Goal: Transaction & Acquisition: Obtain resource

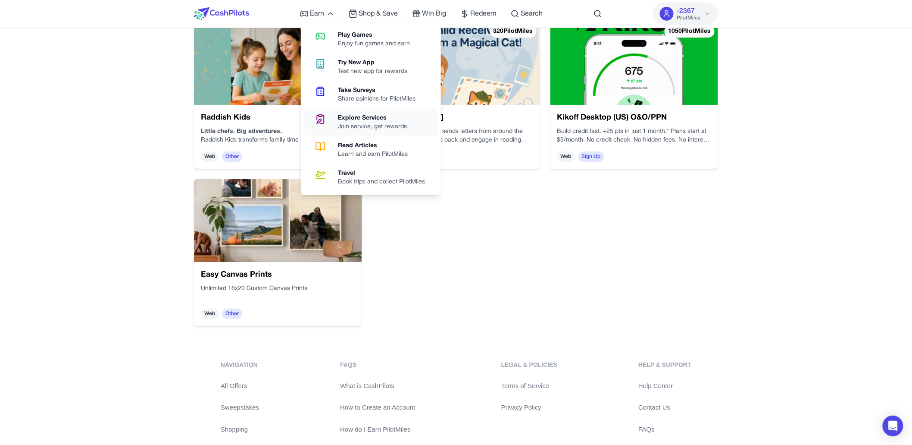
click at [376, 126] on div "Join service, get rewards" at bounding box center [376, 126] width 76 height 9
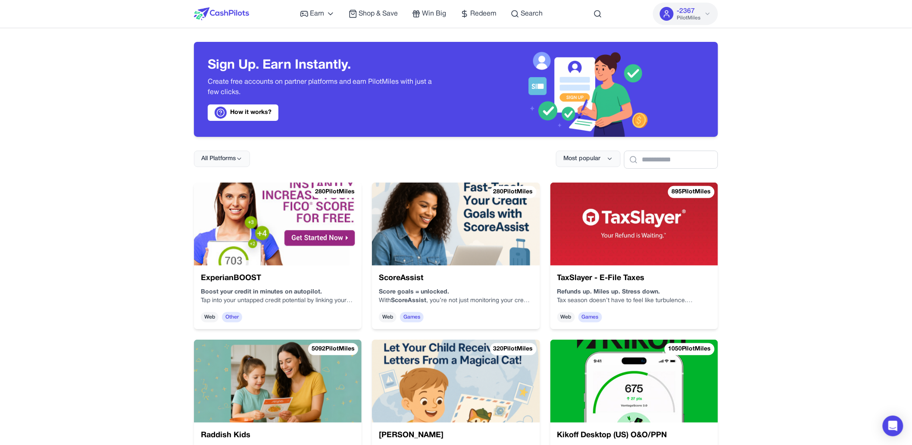
click at [314, 276] on h3 "ExperianBOOST" at bounding box center [278, 278] width 154 height 12
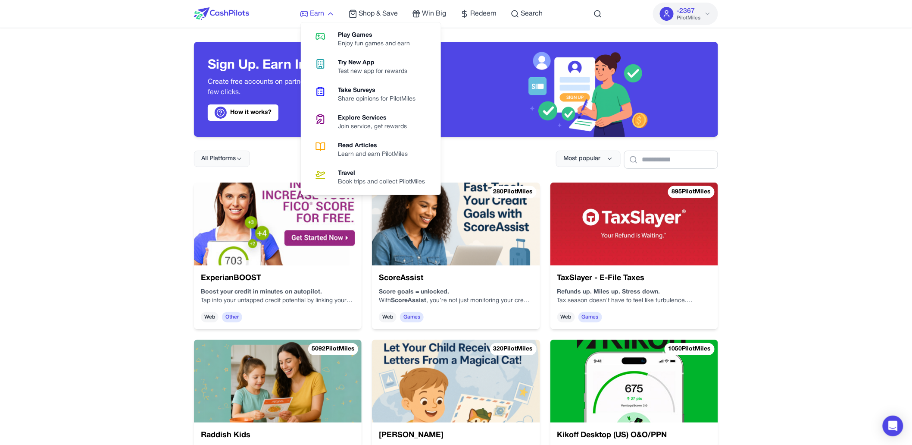
click at [320, 12] on span "Earn" at bounding box center [317, 14] width 14 height 10
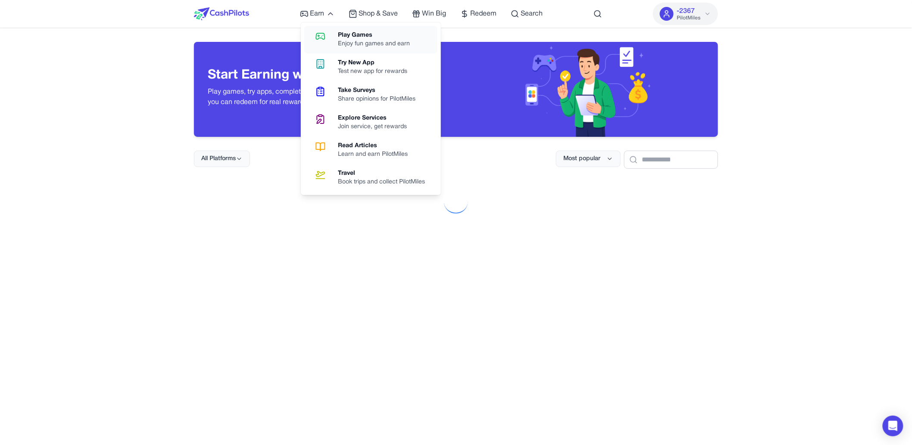
click at [329, 31] on icon at bounding box center [321, 36] width 22 height 10
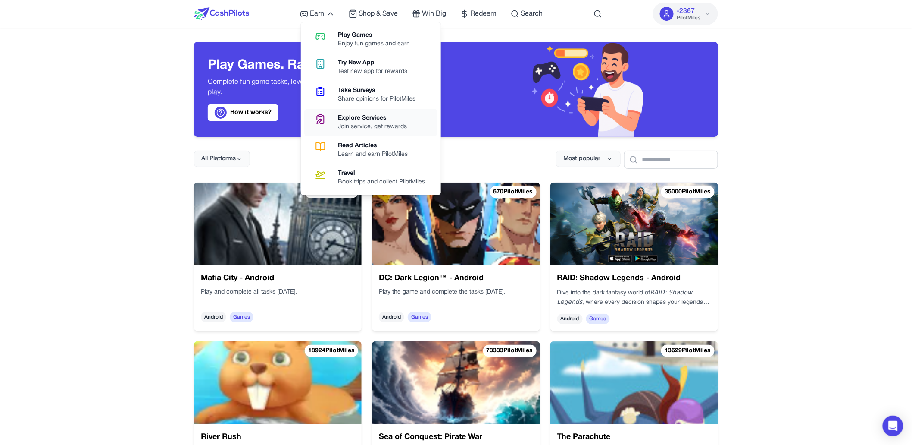
click at [379, 120] on div "Explore Services" at bounding box center [376, 118] width 76 height 9
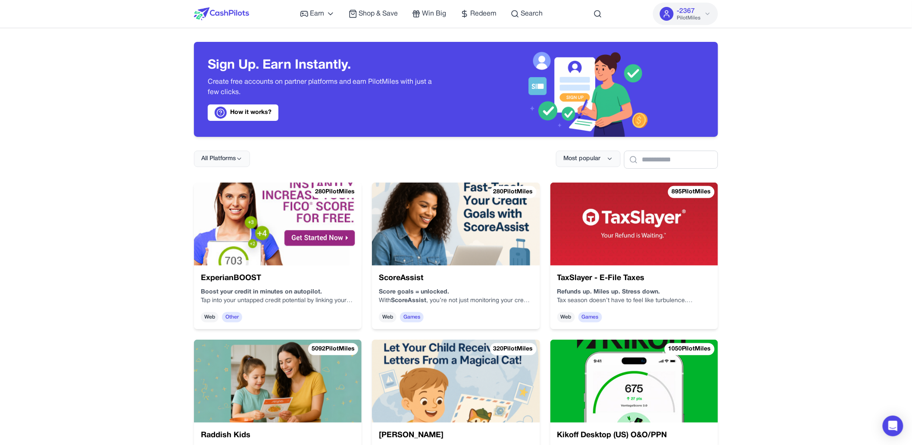
click at [667, 326] on h3 "TaxSlayer - E-File Taxes" at bounding box center [674, 363] width 146 height 74
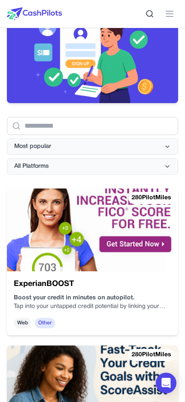
scroll to position [162, 0]
